Goal: Transaction & Acquisition: Purchase product/service

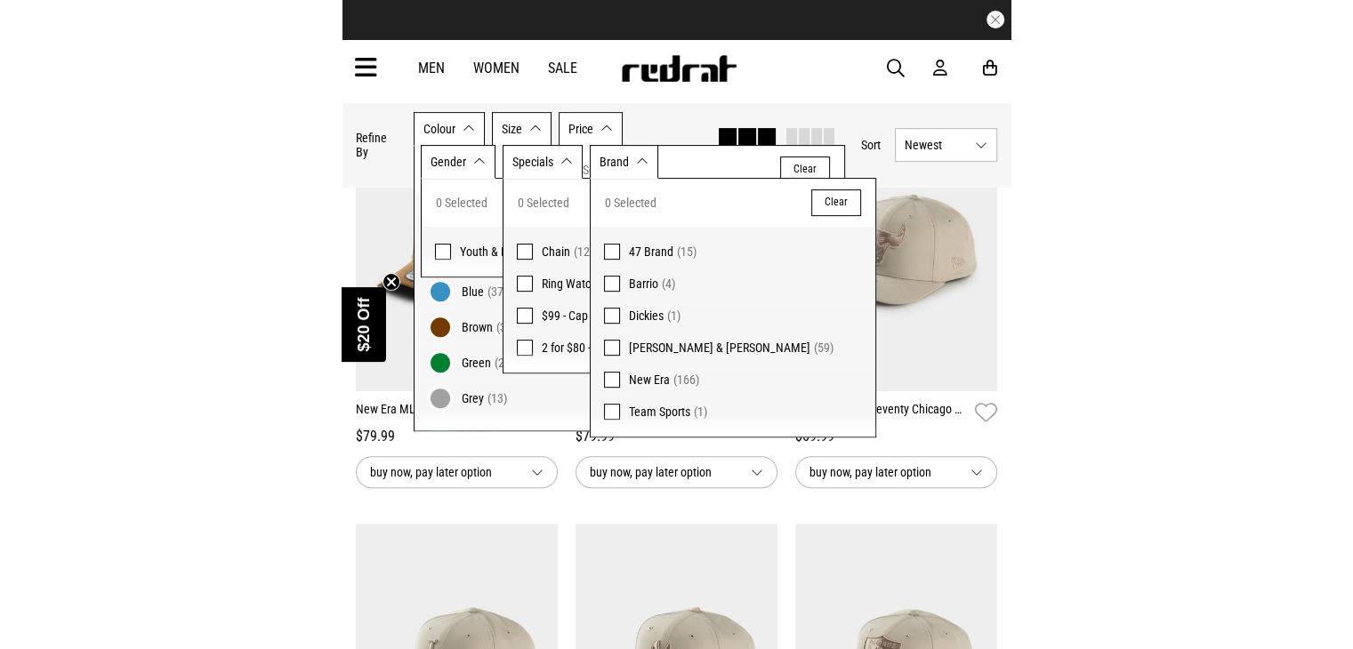
scroll to position [199, 0]
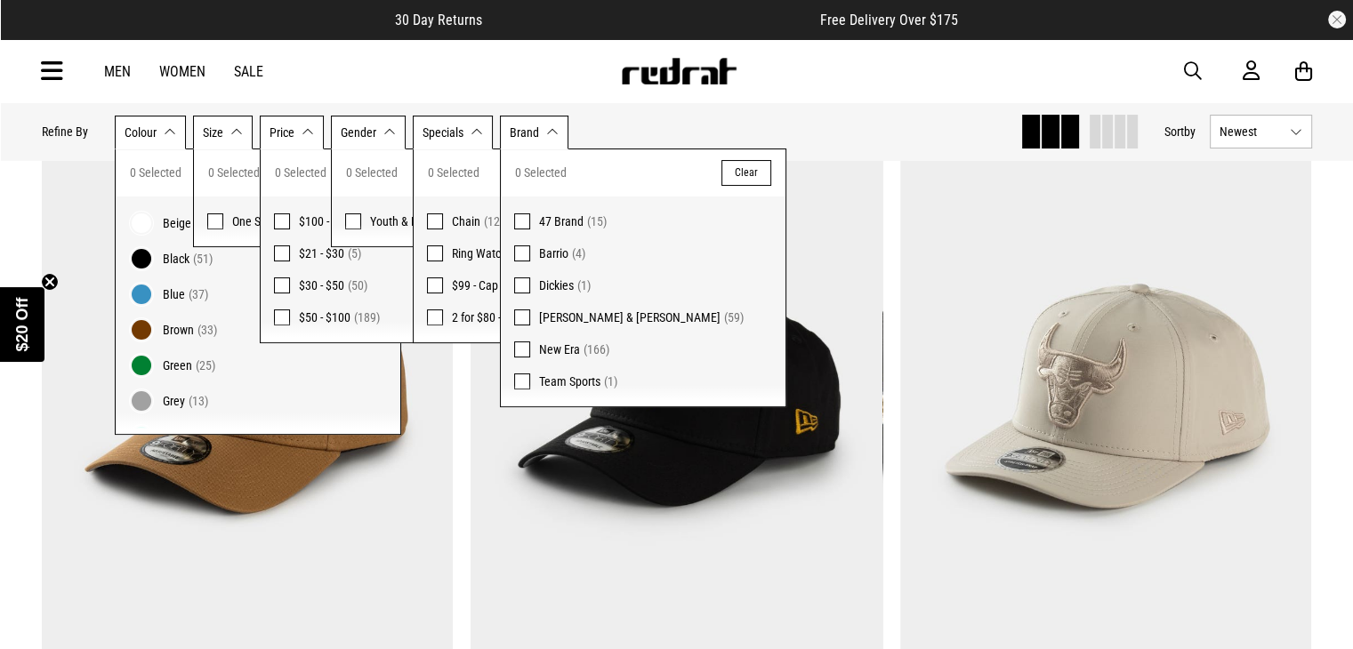
click at [409, 77] on div "Men Women Sale Sign in New Back Footwear Back Mens Back Womens Back Youth & Kid…" at bounding box center [677, 71] width 1299 height 64
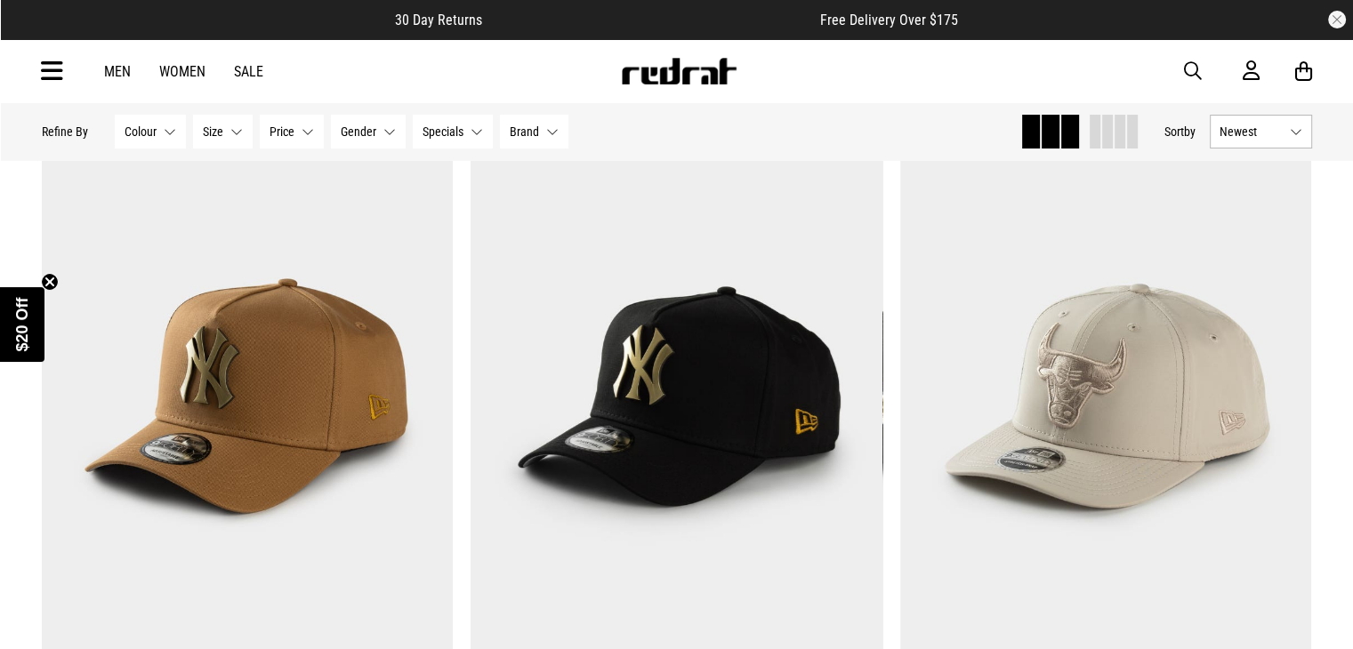
click at [114, 69] on link "Men" at bounding box center [117, 71] width 27 height 17
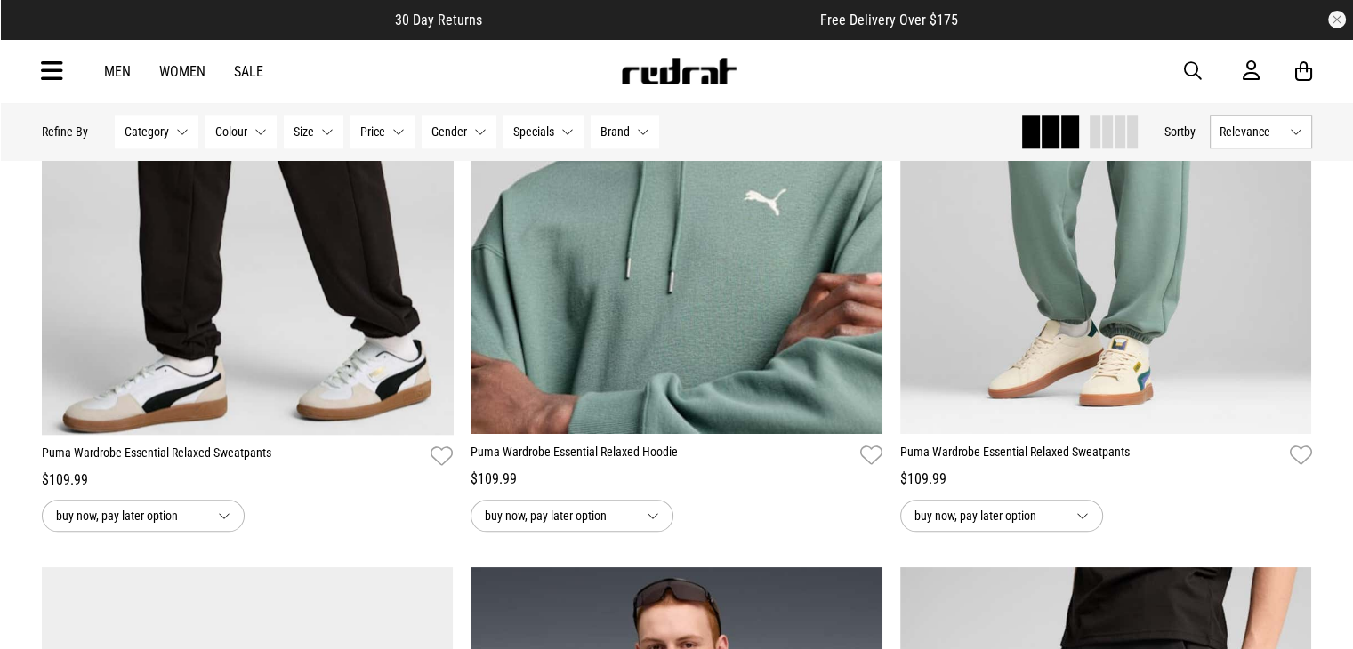
scroll to position [1893, 0]
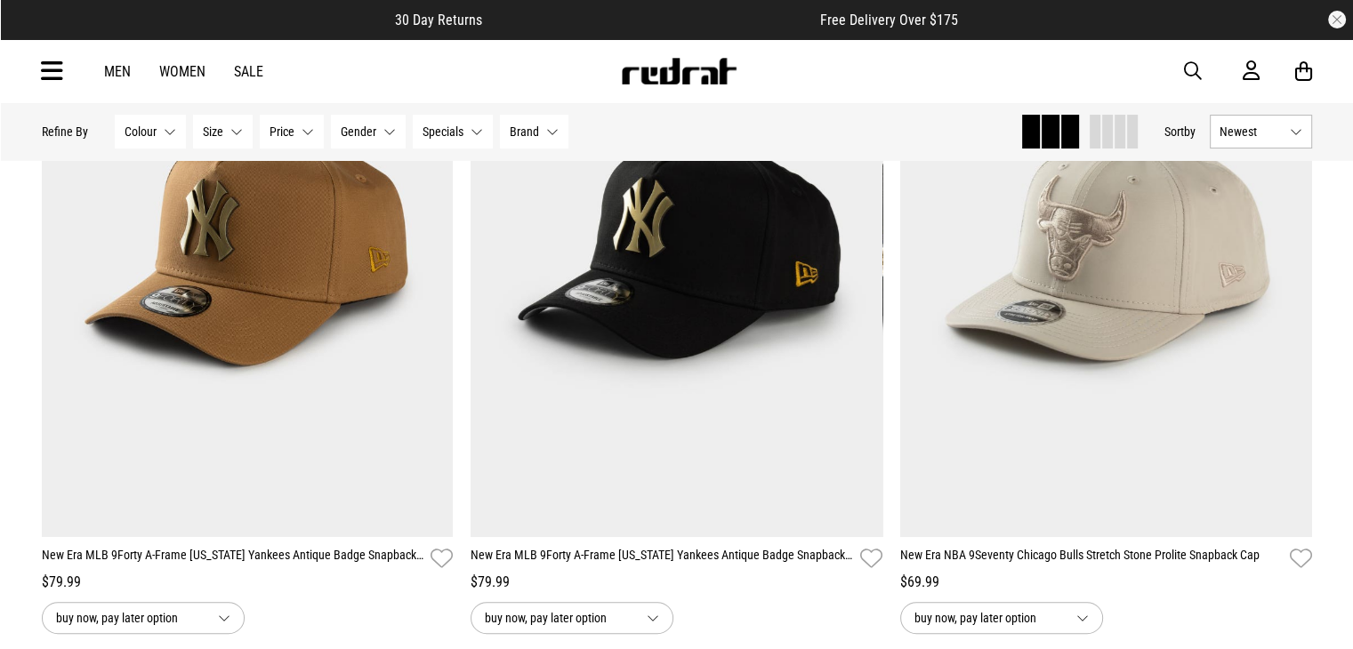
scroll to position [356, 0]
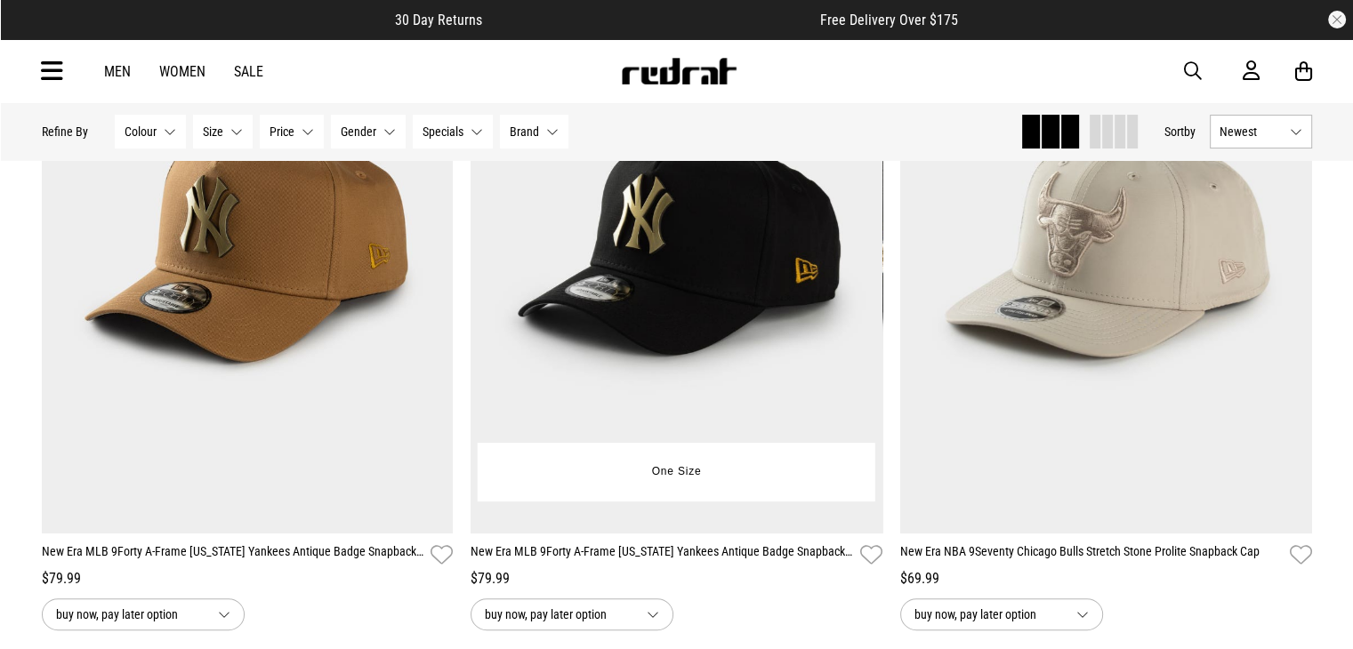
click at [729, 562] on link "New Era MLB 9Forty A-Frame [US_STATE] Yankees Antique Badge Snapback Cap" at bounding box center [662, 556] width 383 height 26
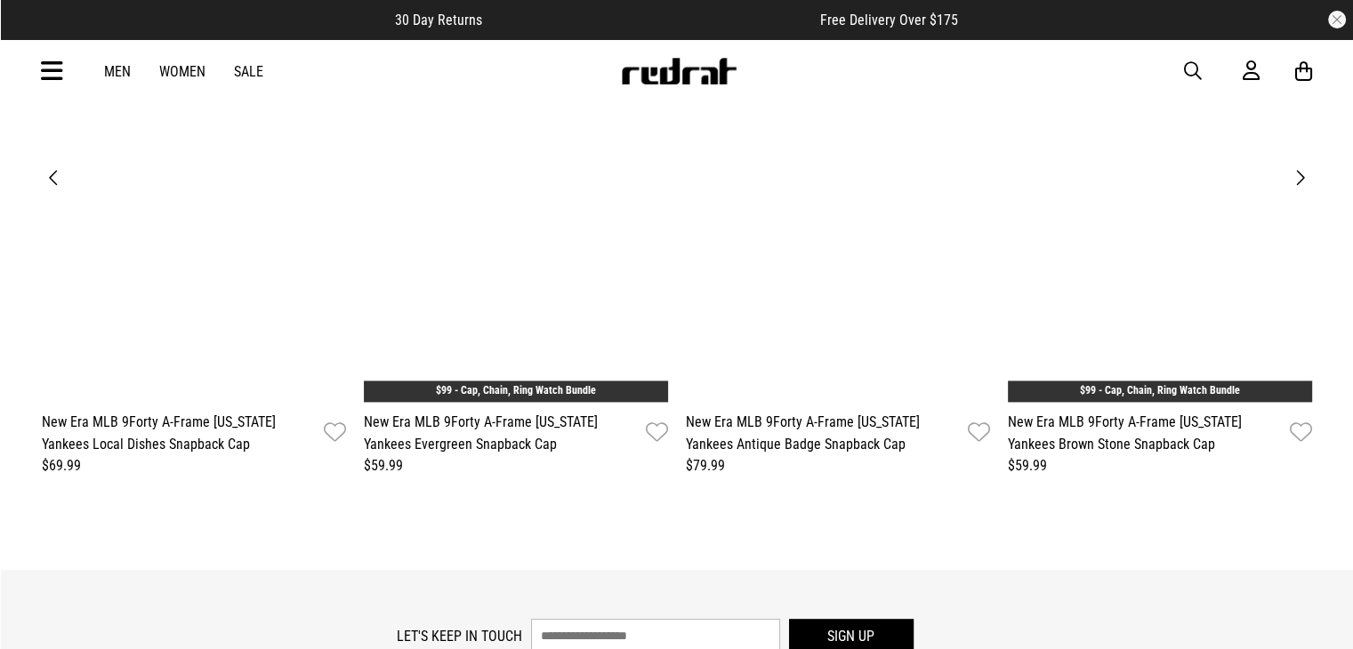
scroll to position [2313, 0]
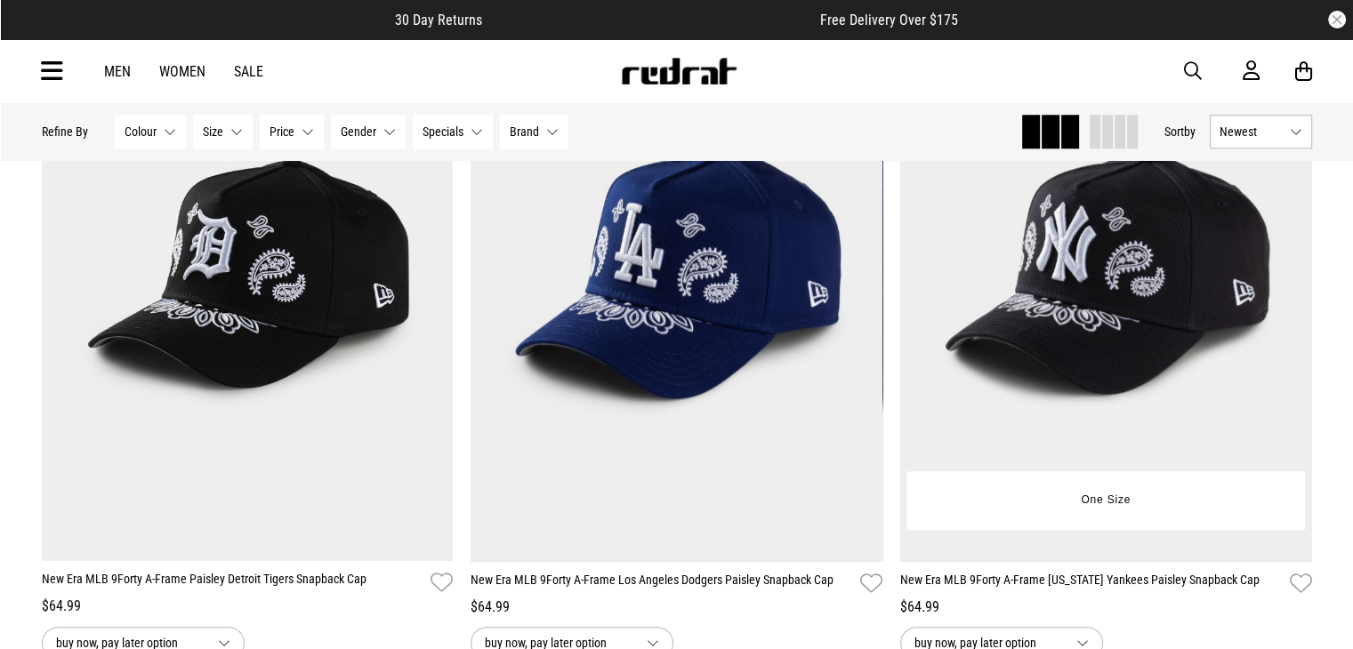
scroll to position [1745, 0]
click at [979, 582] on link "New Era MLB 9Forty A-Frame [US_STATE] Yankees Paisley Snapback Cap" at bounding box center [1091, 585] width 383 height 26
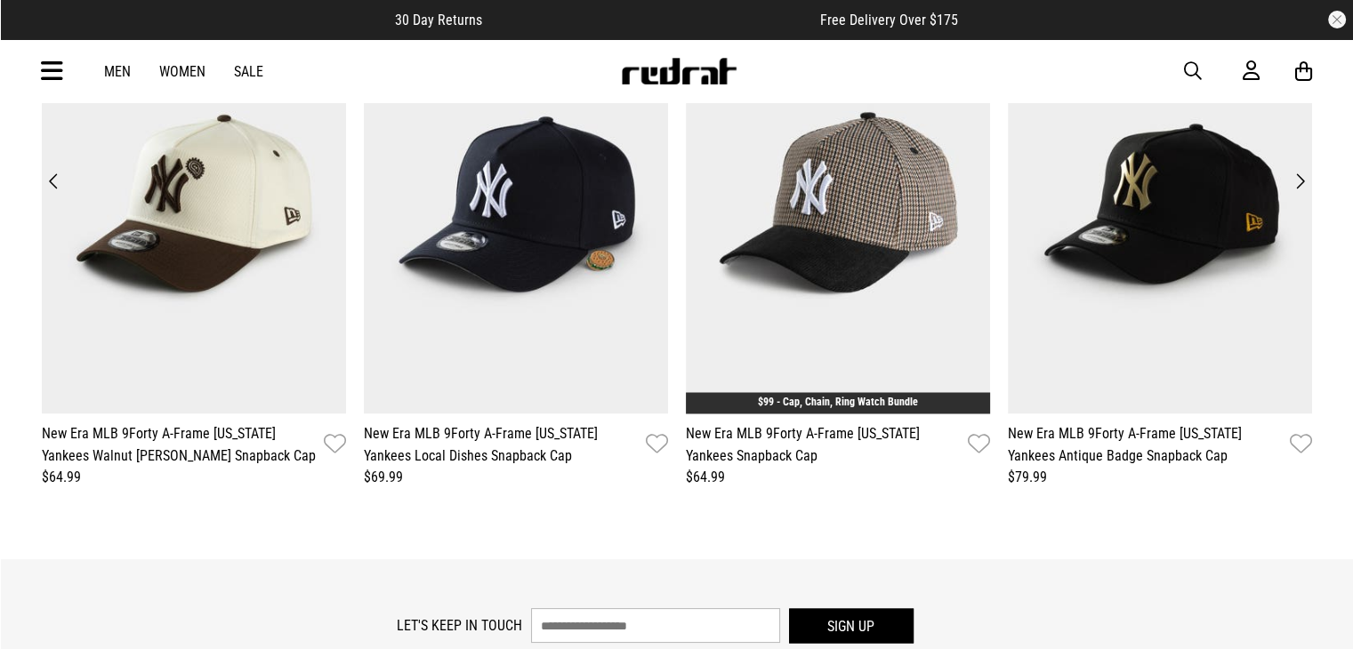
scroll to position [2887, 0]
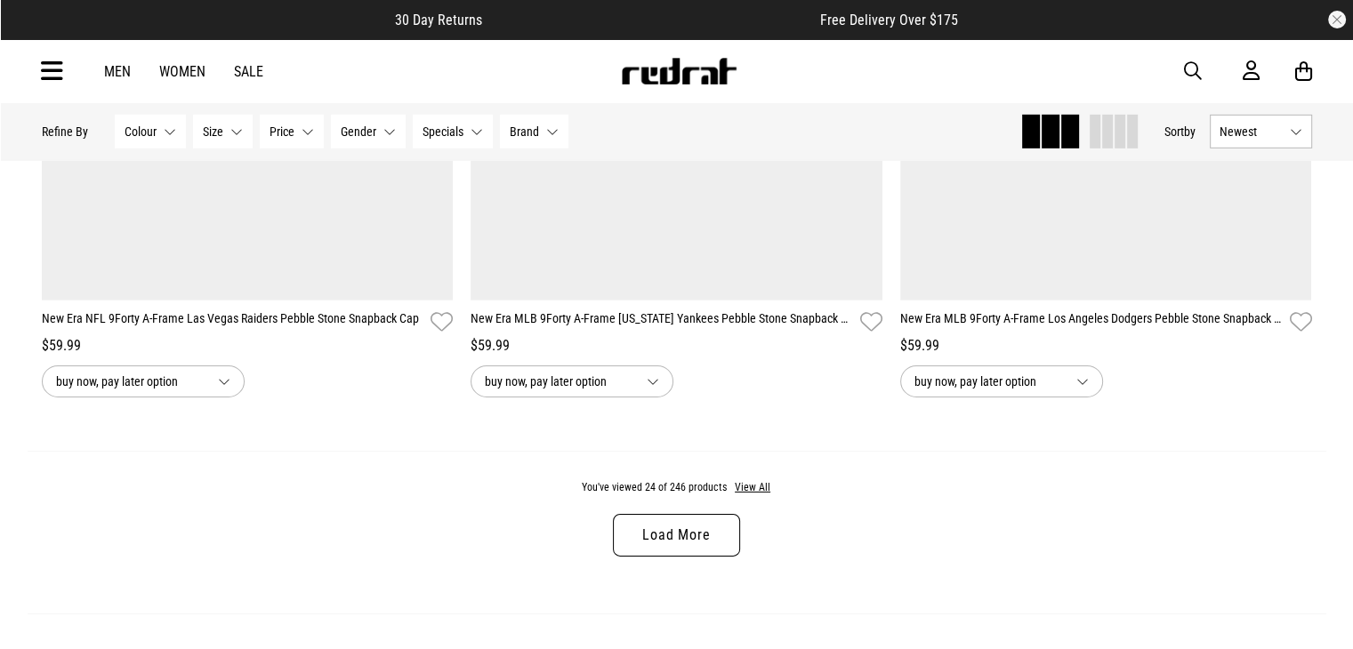
scroll to position [5546, 0]
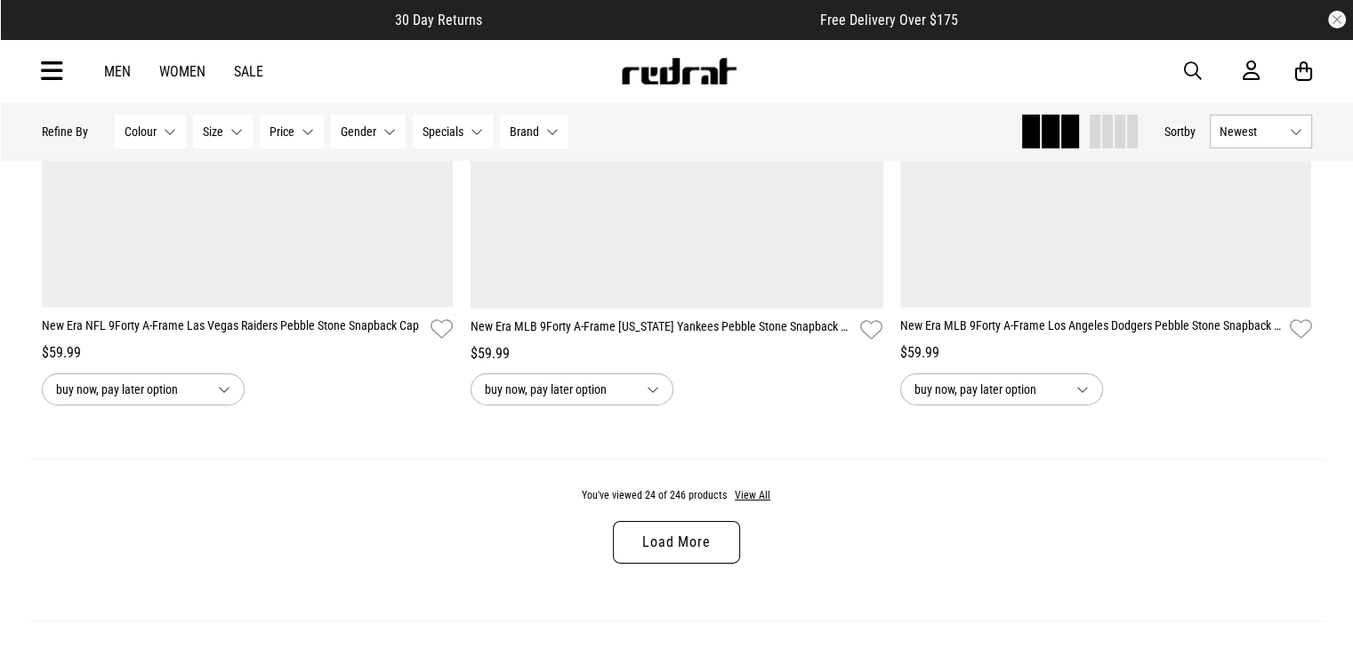
click at [681, 548] on link "Load More" at bounding box center [676, 542] width 126 height 43
click at [681, 548] on div "You've viewed 24 of 246 products View All Load More" at bounding box center [677, 540] width 1299 height 163
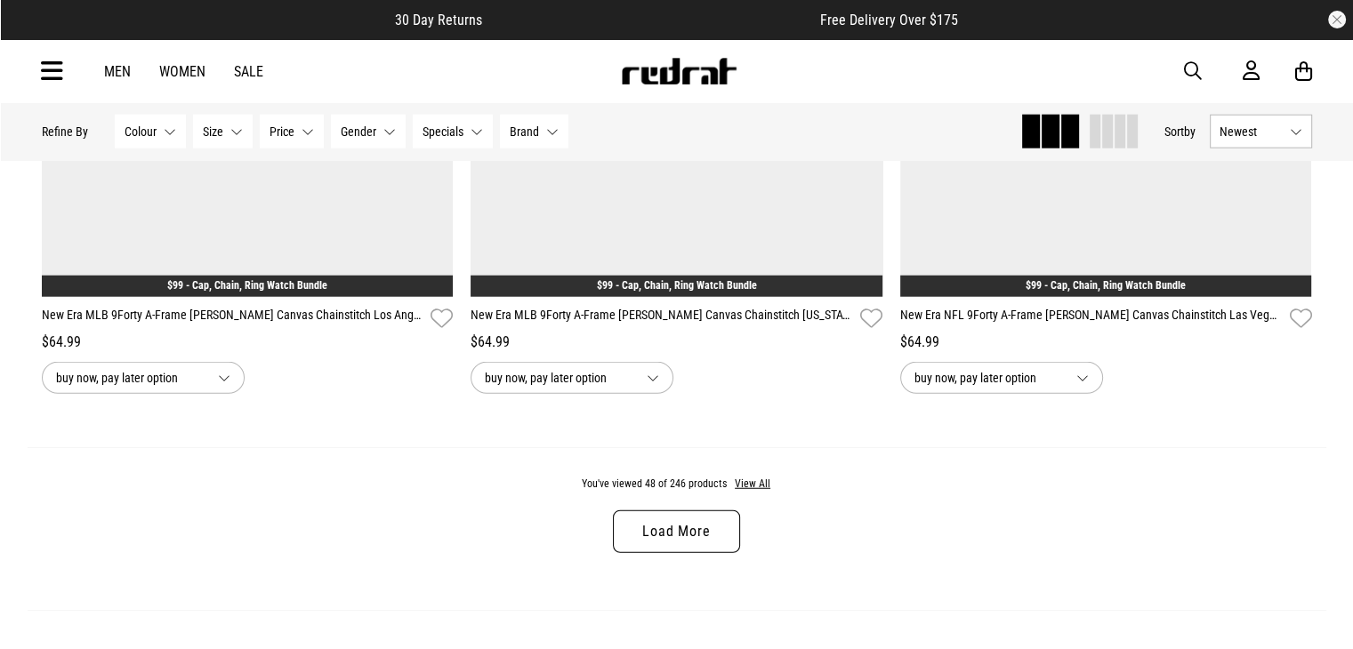
scroll to position [11230, 0]
click at [673, 547] on link "Load More" at bounding box center [676, 532] width 126 height 43
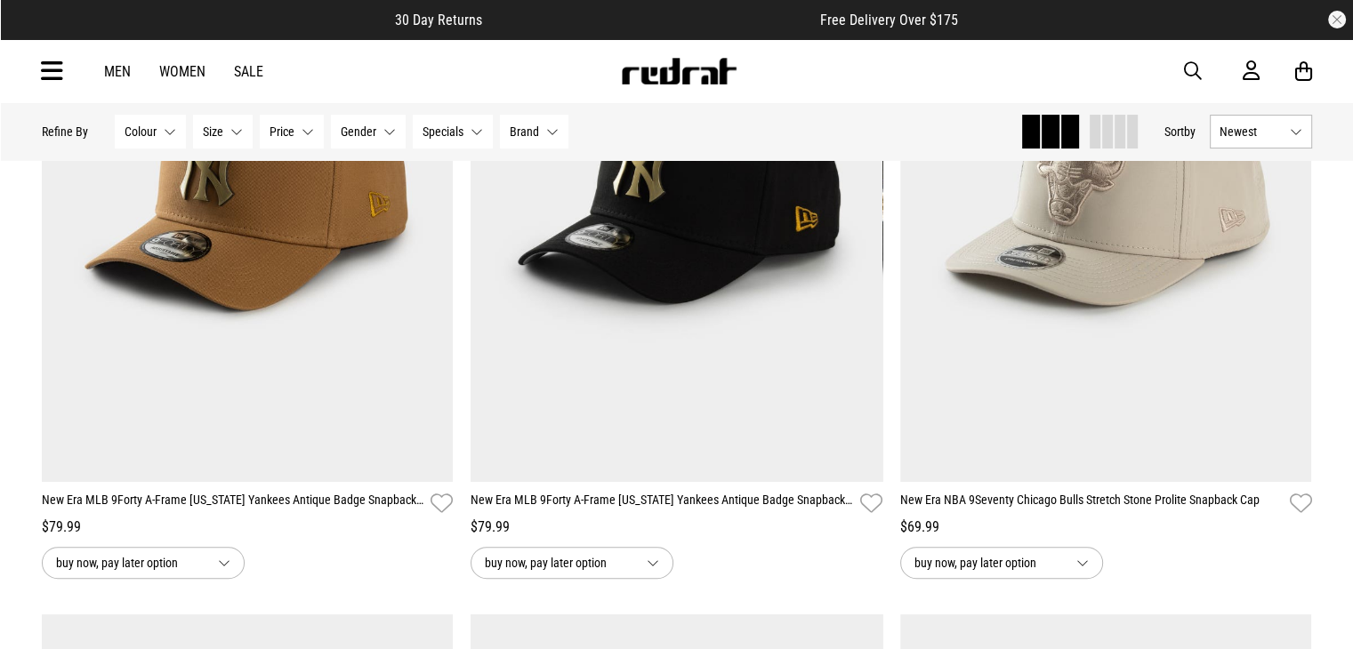
scroll to position [409, 0]
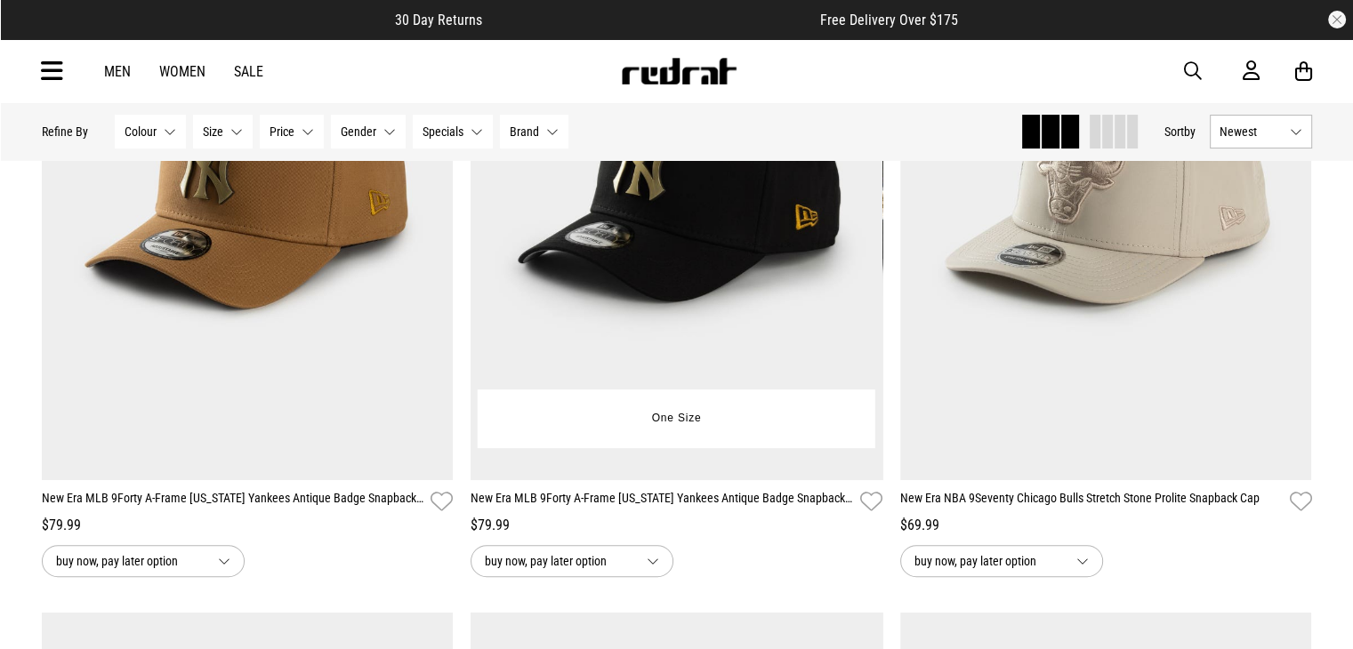
click at [642, 502] on link "New Era MLB 9Forty A-Frame [US_STATE] Yankees Antique Badge Snapback Cap" at bounding box center [662, 502] width 383 height 26
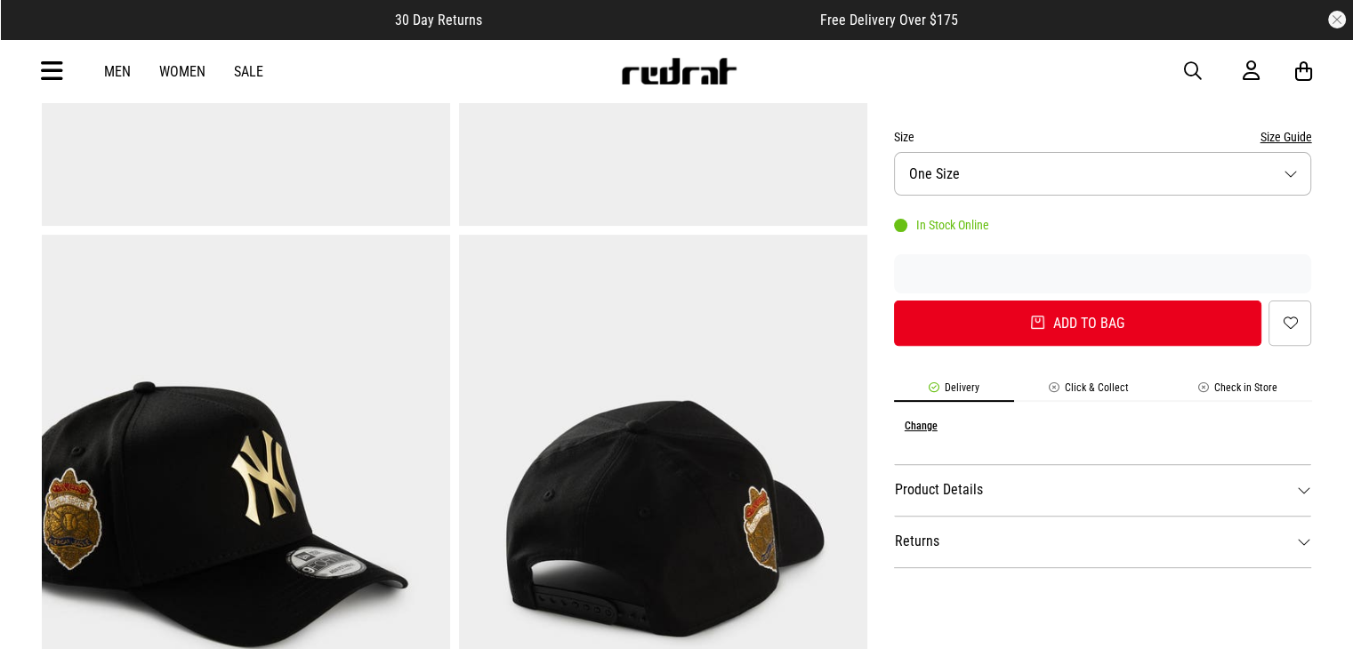
scroll to position [503, 0]
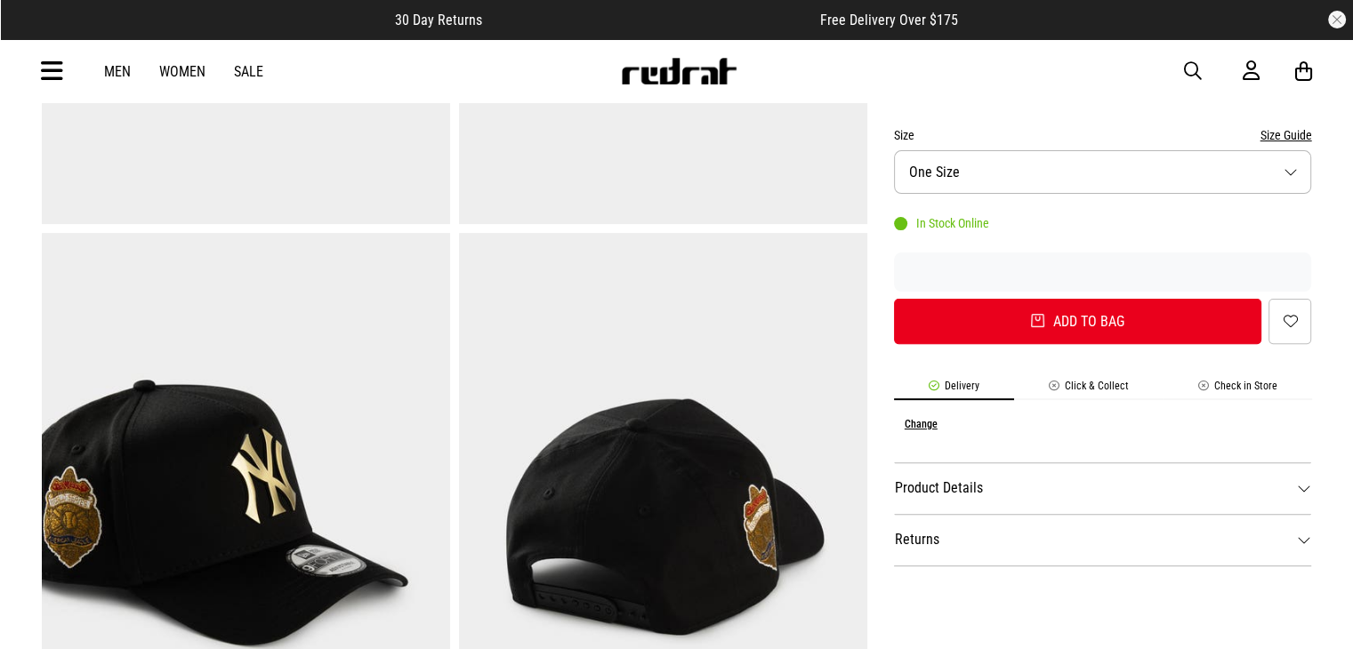
click at [1238, 391] on li "Check in Store" at bounding box center [1238, 390] width 149 height 20
click at [1012, 386] on li "Delivery" at bounding box center [954, 390] width 120 height 20
click at [979, 382] on li "Delivery" at bounding box center [954, 390] width 120 height 20
click at [964, 383] on li "Delivery" at bounding box center [954, 390] width 120 height 20
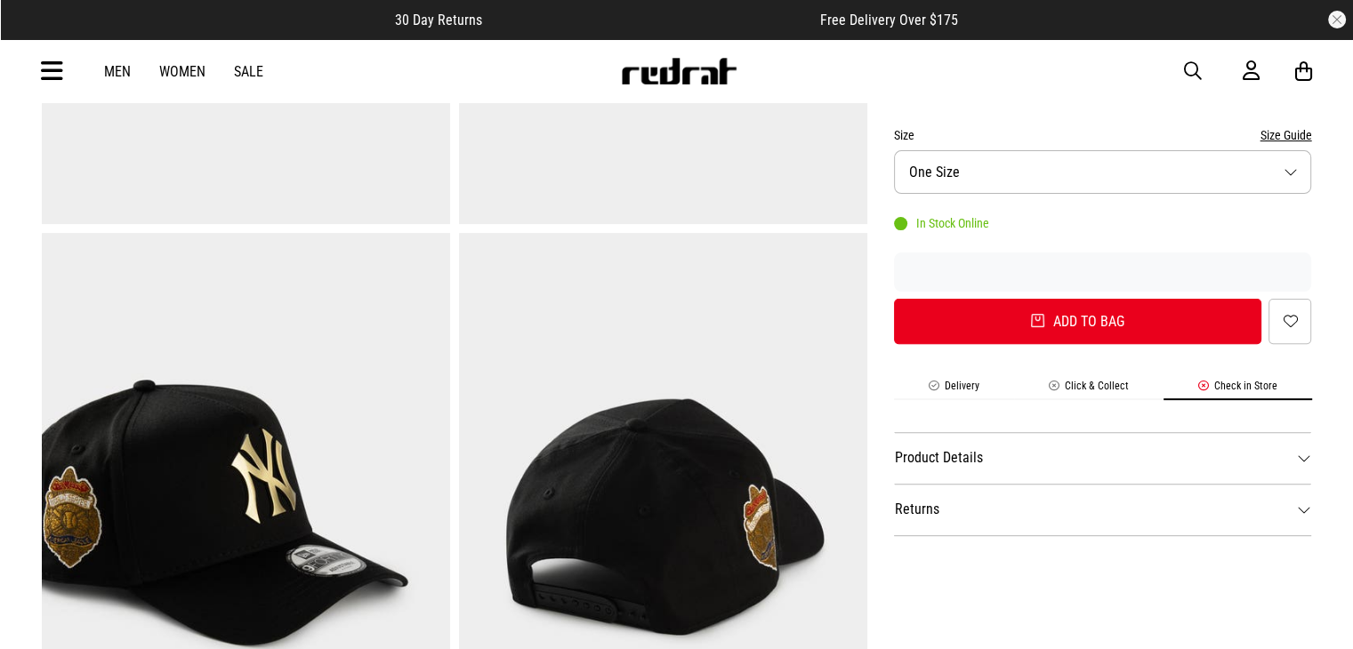
click at [964, 383] on li "Delivery" at bounding box center [954, 390] width 120 height 20
